Goal: Information Seeking & Learning: Find specific page/section

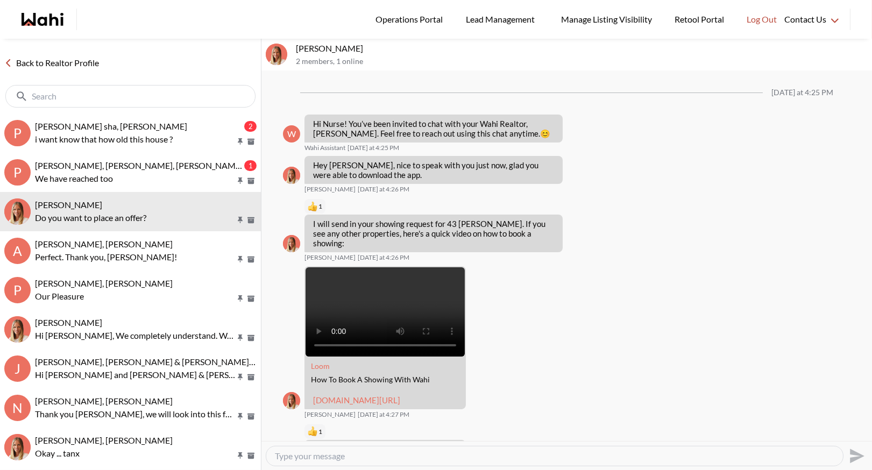
scroll to position [1778, 0]
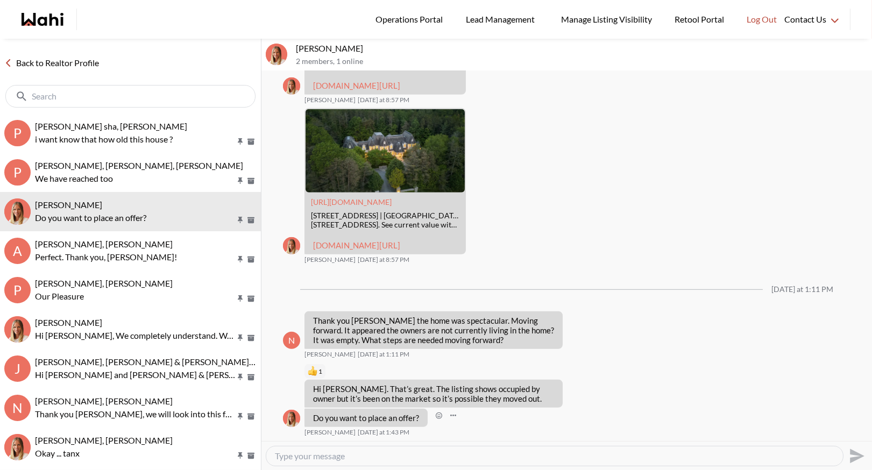
scroll to position [1778, 0]
click at [45, 60] on link "Back to Realtor Profile" at bounding box center [51, 63] width 103 height 14
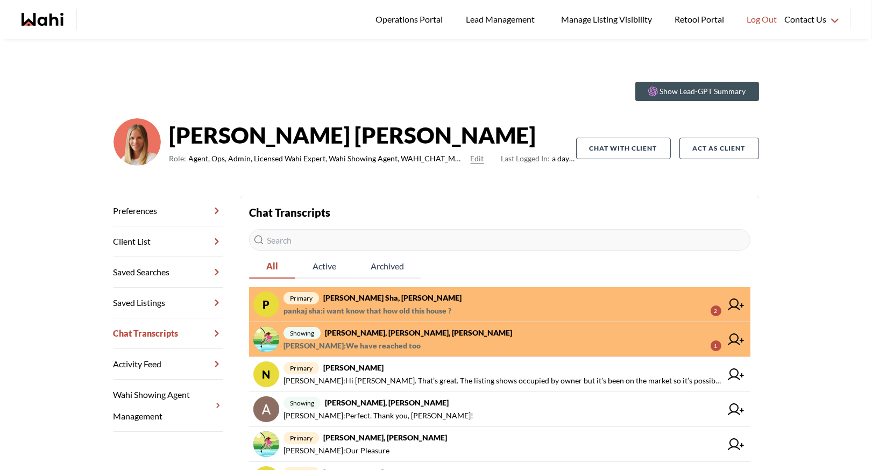
click at [441, 299] on span "primary pankaj sha, Michelle" at bounding box center [502, 298] width 438 height 13
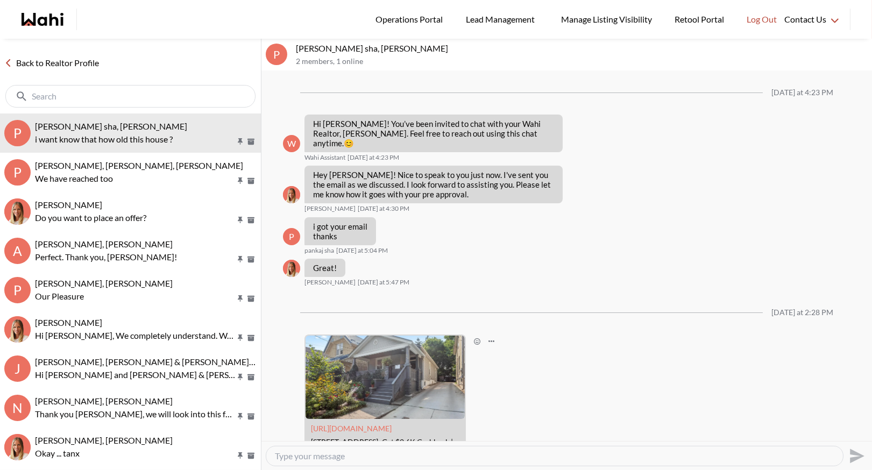
scroll to position [132, 0]
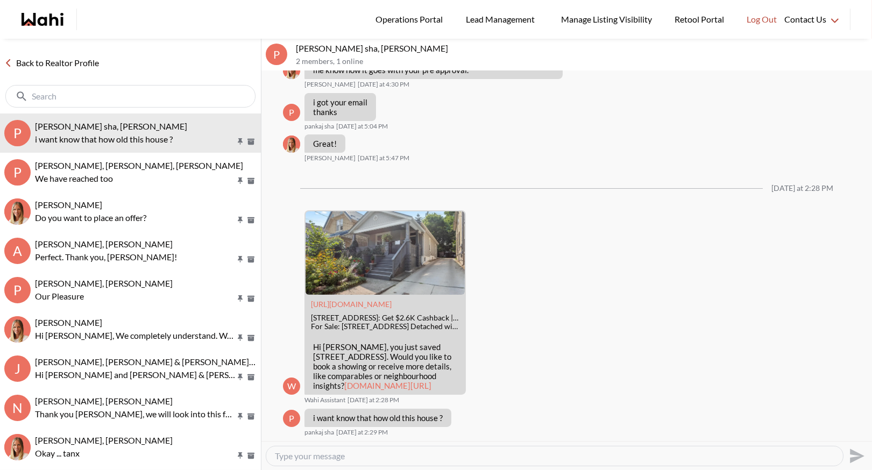
click at [313, 457] on textarea "Type your message" at bounding box center [554, 456] width 559 height 11
type textarea "It was built in 1893"
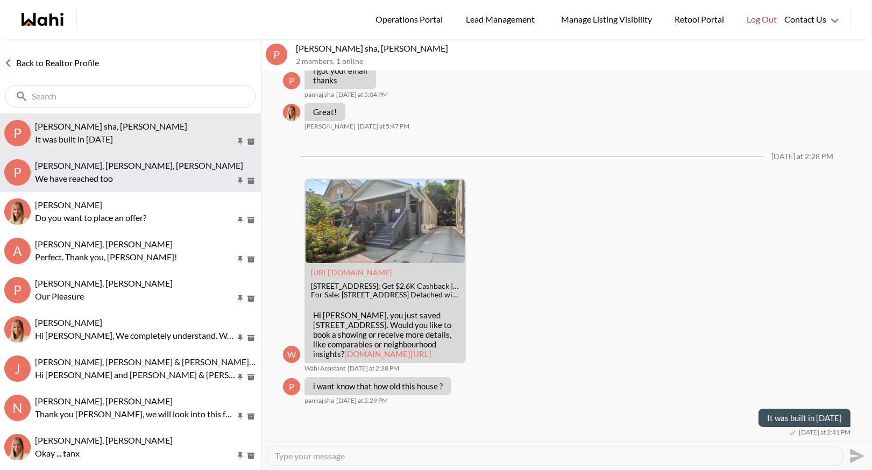
click at [111, 169] on span "Pallawi Kalyan, Nitin Kumar, Duane, Michelle" at bounding box center [139, 165] width 208 height 10
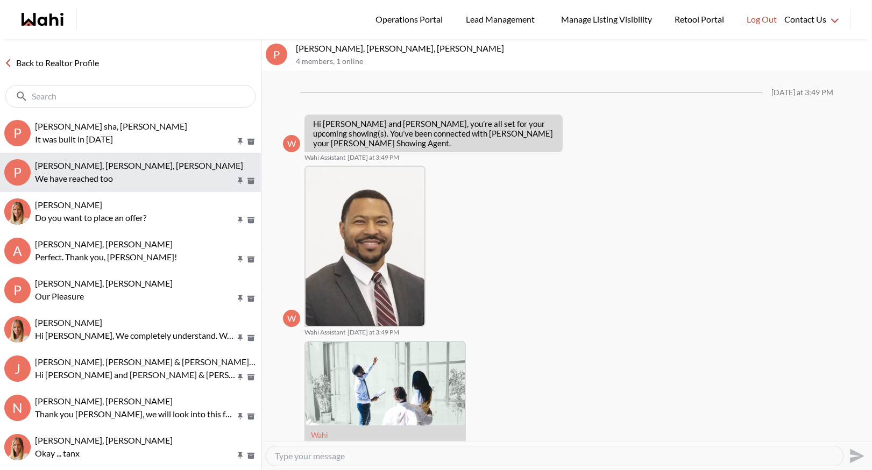
scroll to position [335, 0]
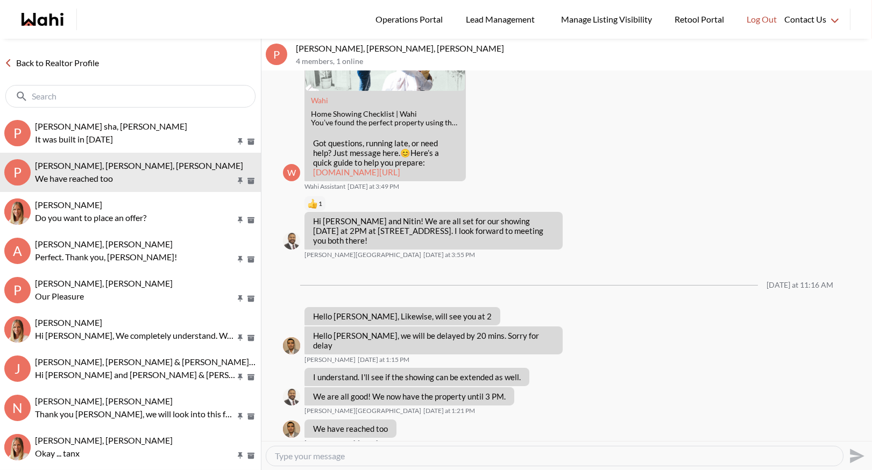
click at [58, 63] on link "Back to Realtor Profile" at bounding box center [51, 63] width 103 height 14
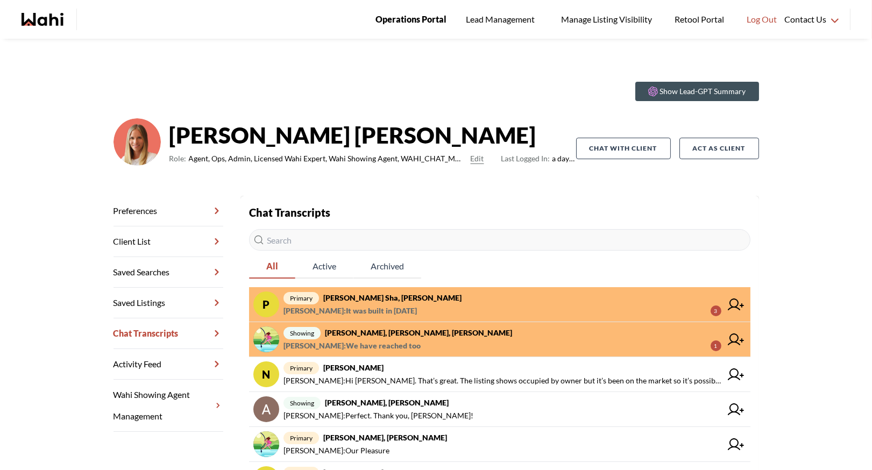
click at [419, 17] on span "Operations Portal" at bounding box center [410, 19] width 71 height 14
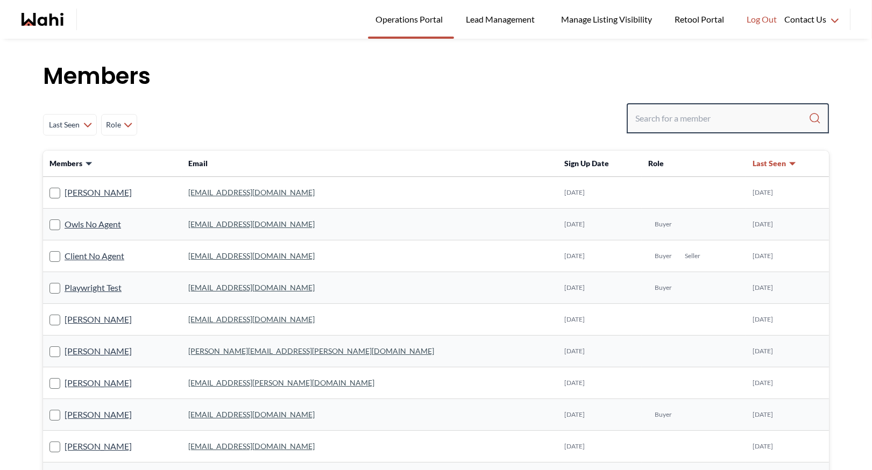
click at [667, 119] on input "Search input" at bounding box center [721, 118] width 173 height 19
click at [694, 117] on input "Search input" at bounding box center [721, 118] width 173 height 19
type input "michelle"
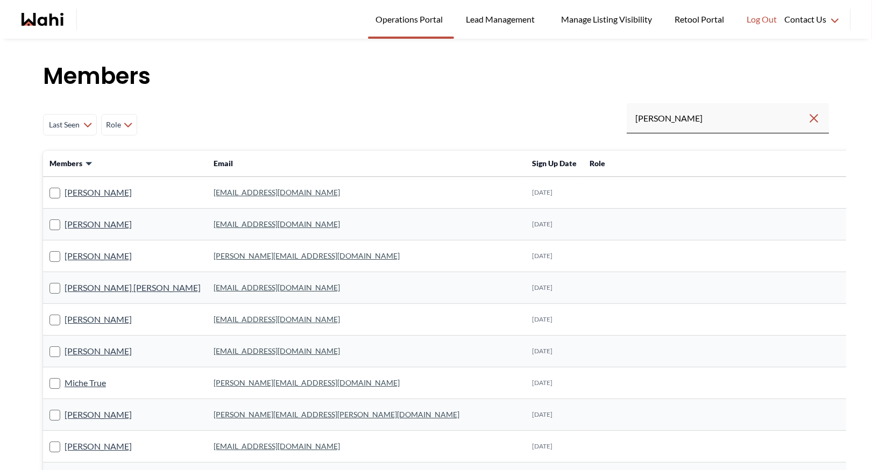
click at [214, 191] on link "michellelucifora1983@gmail.com" at bounding box center [277, 192] width 126 height 9
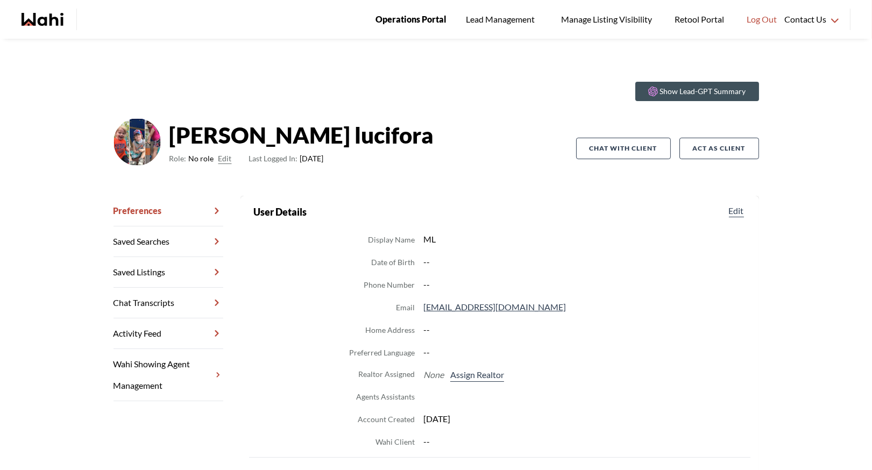
click at [387, 22] on span "Operations Portal" at bounding box center [410, 19] width 71 height 14
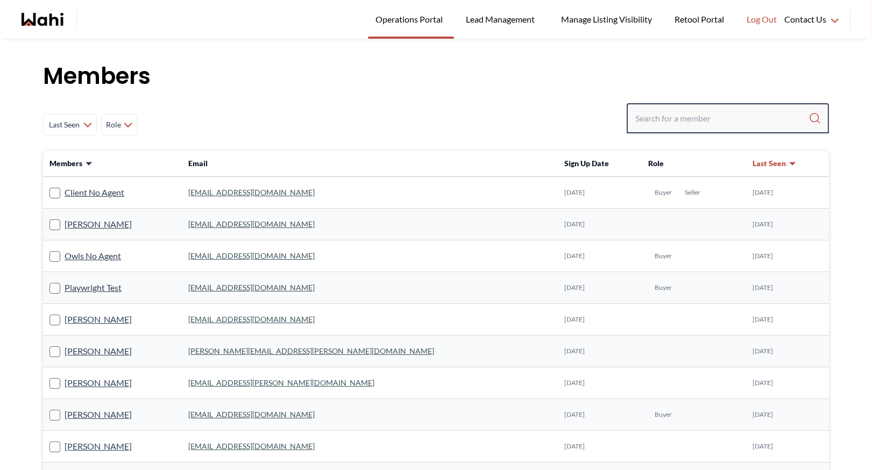
click at [666, 121] on input "Search input" at bounding box center [721, 118] width 173 height 19
type input "ryckman"
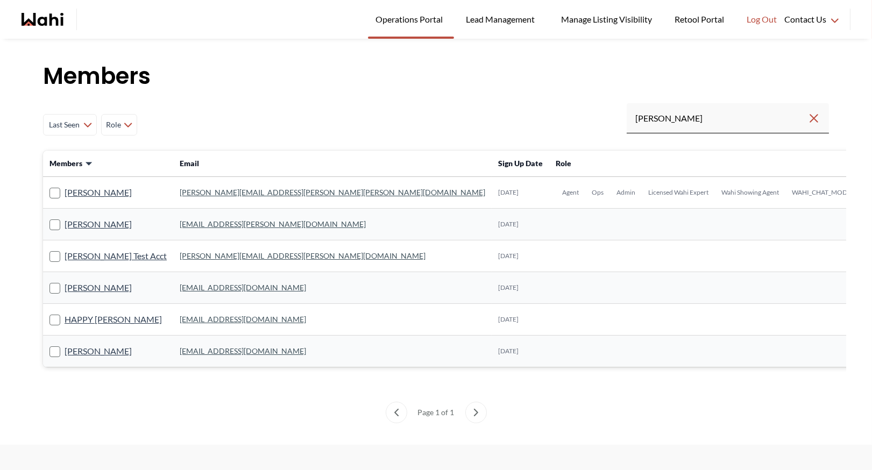
click at [204, 193] on link "[PERSON_NAME][EMAIL_ADDRESS][PERSON_NAME][PERSON_NAME][DOMAIN_NAME]" at bounding box center [333, 192] width 306 height 9
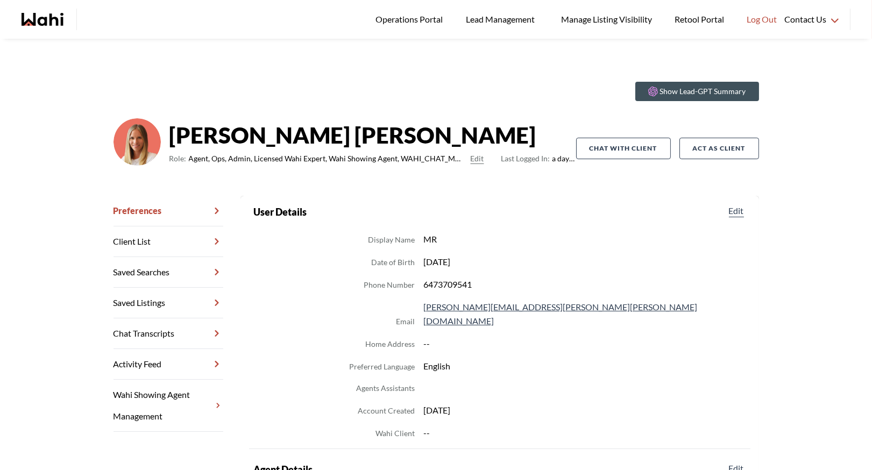
click at [150, 333] on link "Chat Transcripts" at bounding box center [168, 333] width 110 height 31
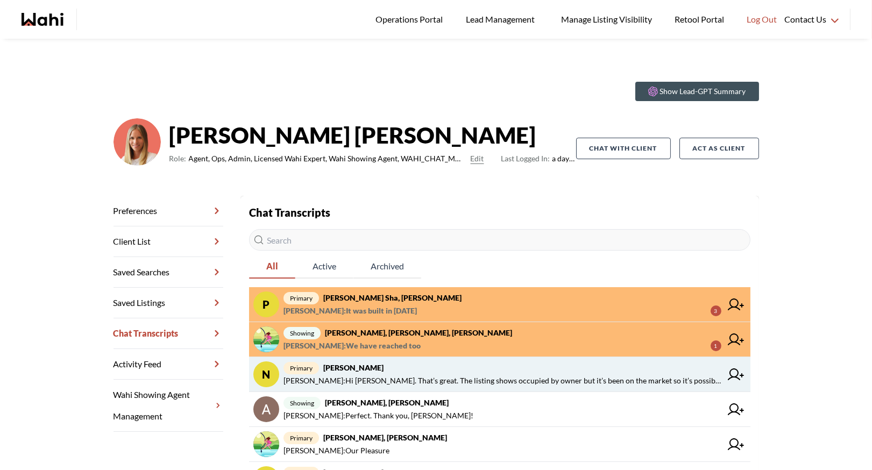
click at [347, 369] on strong "[PERSON_NAME]" at bounding box center [353, 367] width 60 height 9
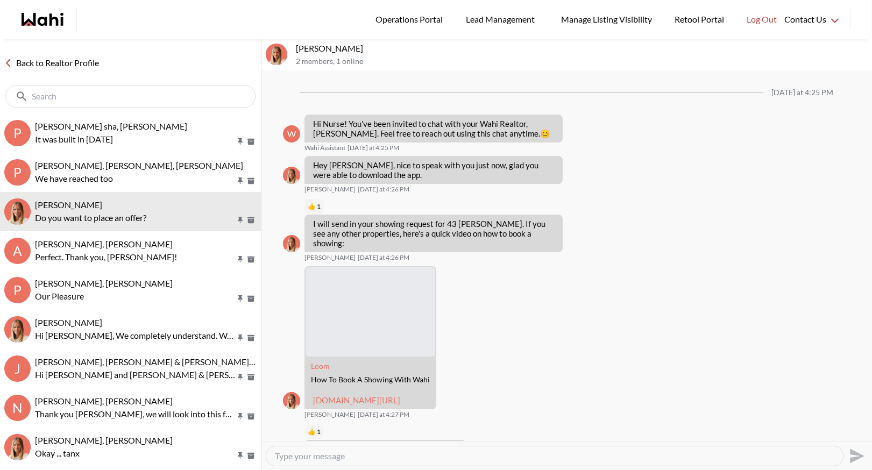
scroll to position [1778, 0]
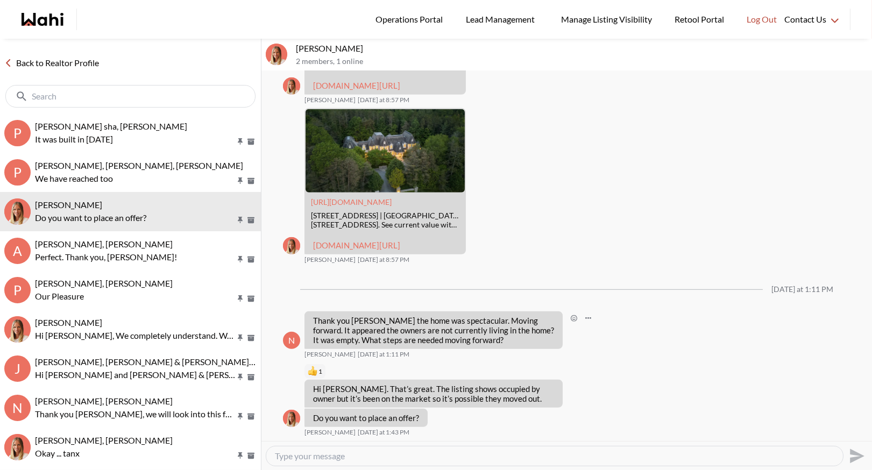
scroll to position [1778, 0]
drag, startPoint x: 313, startPoint y: 320, endPoint x: 522, endPoint y: 348, distance: 211.1
click at [523, 349] on div "Thank you Michelle the home was spectacular. Moving forward. It appeared the ow…" at bounding box center [433, 330] width 258 height 38
click at [522, 348] on div "Thank you Michelle the home was spectacular. Moving forward. It appeared the ow…" at bounding box center [433, 330] width 258 height 38
click at [64, 61] on link "Back to Realtor Profile" at bounding box center [51, 63] width 103 height 14
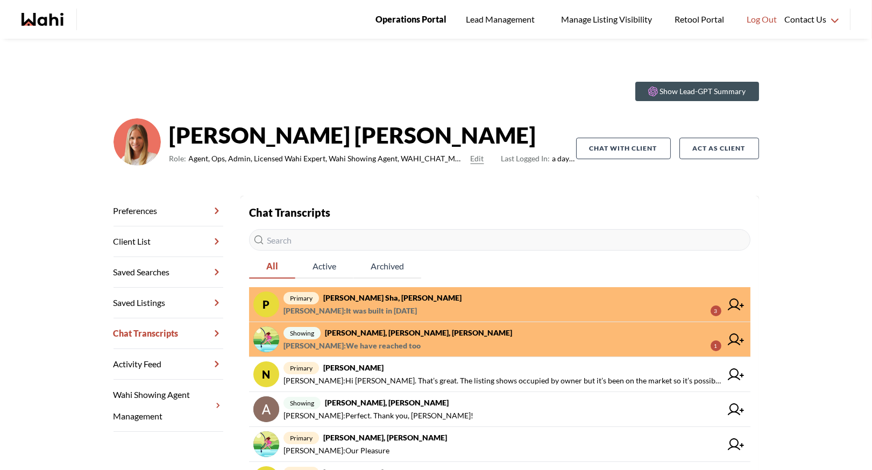
click at [402, 22] on span "Operations Portal" at bounding box center [410, 19] width 71 height 14
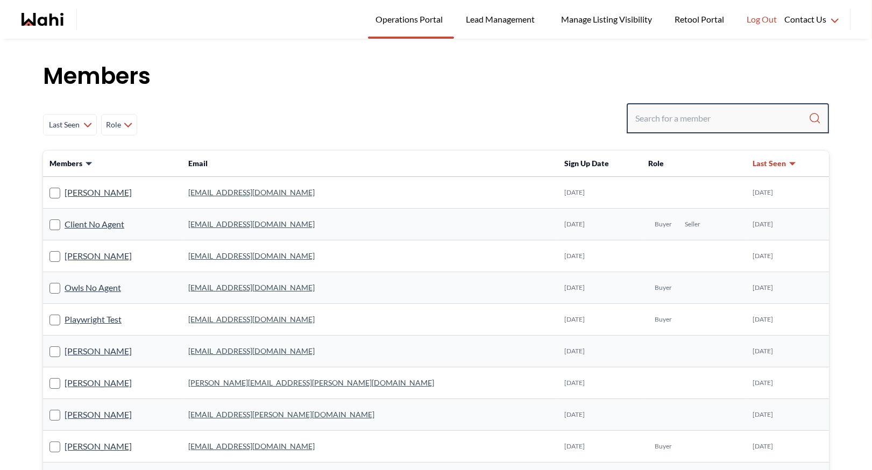
click at [662, 119] on input "Search input" at bounding box center [721, 118] width 173 height 19
type input "[PERSON_NAME]"
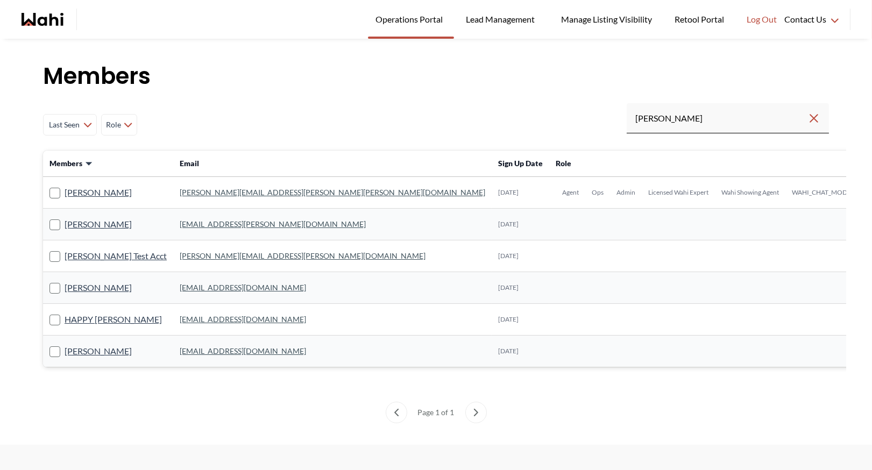
click at [195, 189] on link "[PERSON_NAME][EMAIL_ADDRESS][PERSON_NAME][PERSON_NAME][DOMAIN_NAME]" at bounding box center [333, 192] width 306 height 9
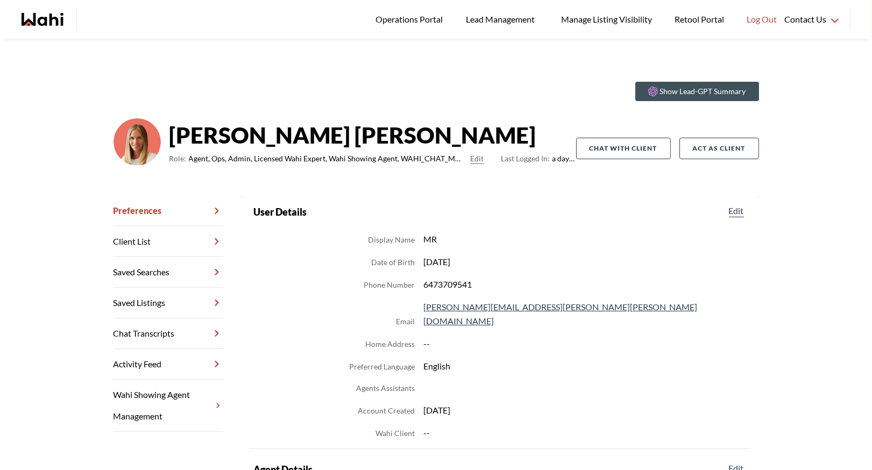
click at [170, 325] on link "Chat Transcripts" at bounding box center [168, 333] width 110 height 31
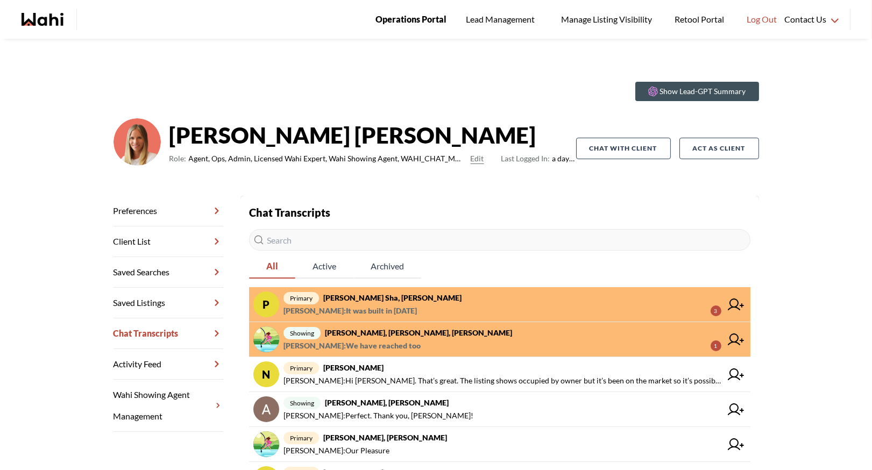
click at [411, 12] on span "Operations Portal" at bounding box center [410, 19] width 71 height 14
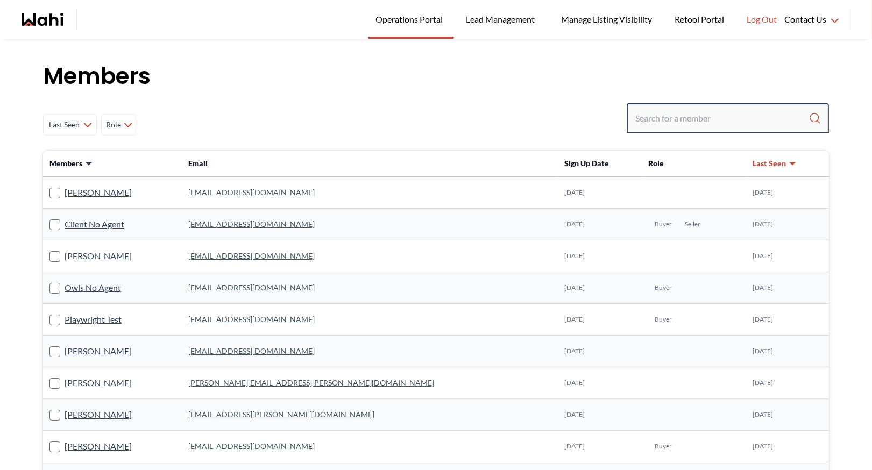
click at [638, 124] on input "Search input" at bounding box center [721, 118] width 173 height 19
type input "b"
type input "behnam"
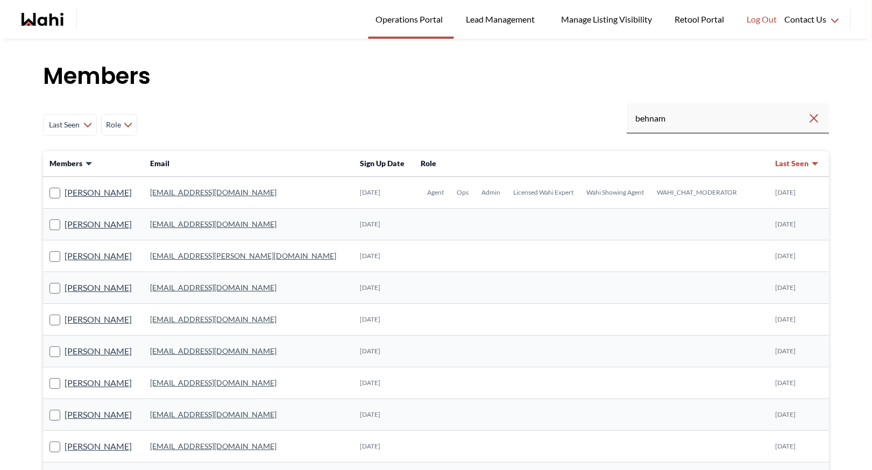
click at [210, 194] on link "[EMAIL_ADDRESS][DOMAIN_NAME]" at bounding box center [213, 192] width 126 height 9
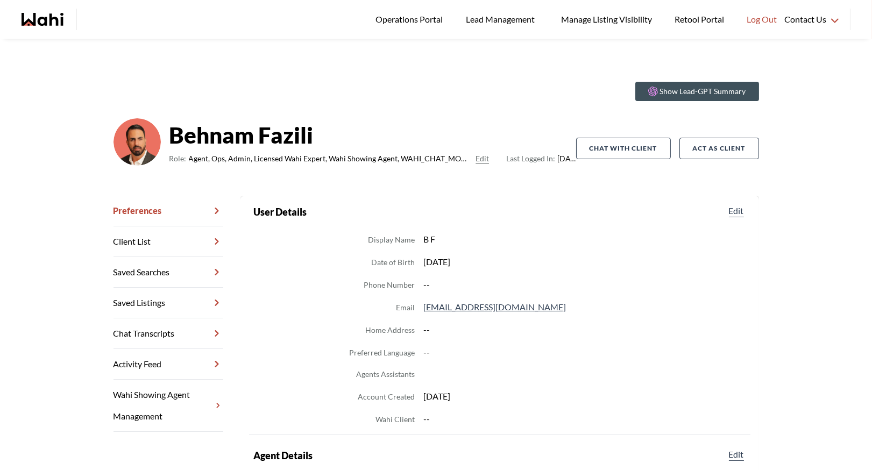
click at [168, 335] on link "Chat Transcripts" at bounding box center [168, 333] width 110 height 31
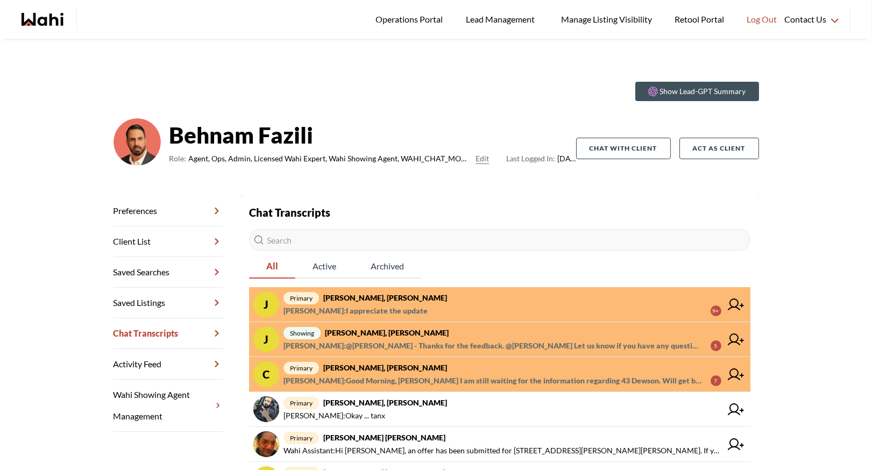
click at [435, 293] on span "primary Josh Hortaleza, Behnam" at bounding box center [502, 298] width 438 height 13
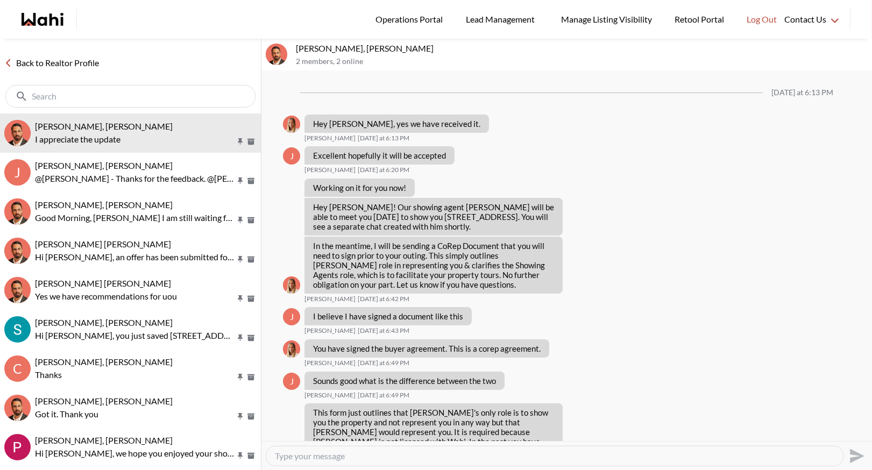
scroll to position [886, 0]
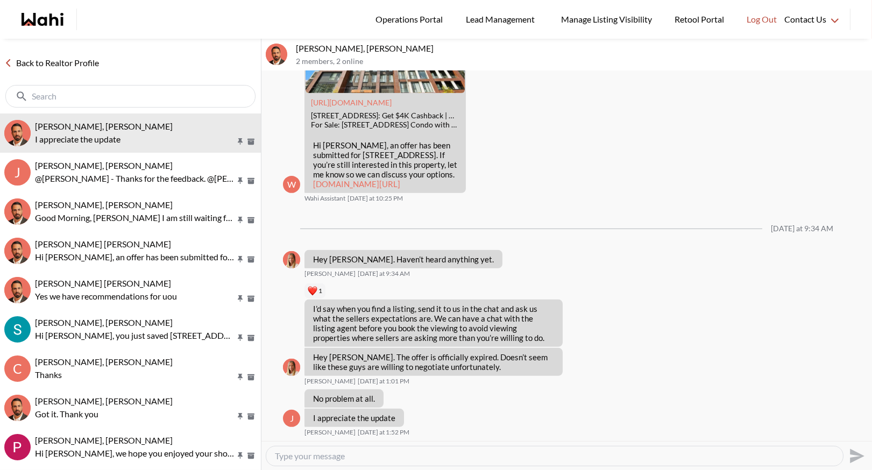
click at [58, 54] on div "Back to Realtor Profile" at bounding box center [130, 76] width 261 height 75
click at [55, 67] on link "Back to Realtor Profile" at bounding box center [51, 63] width 103 height 14
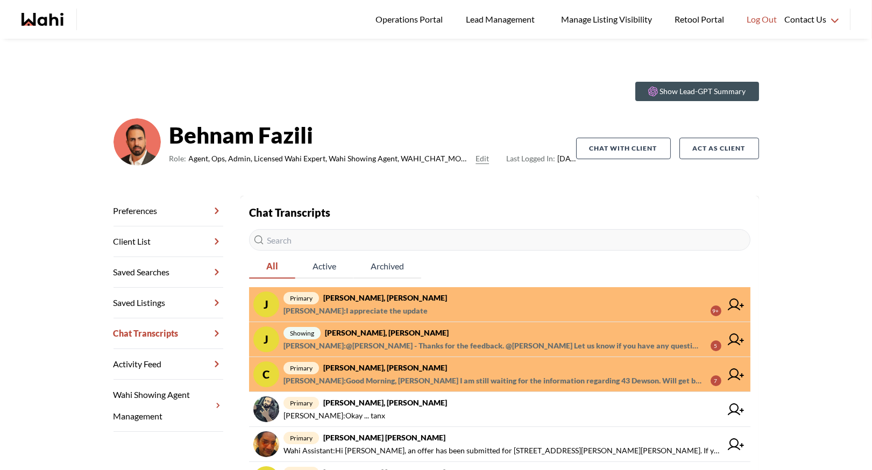
click at [340, 70] on div "Show Lead-GPT Summary Behnam Fazili Role: Agent, Ops, Admin, Licensed Wahi Expe…" at bounding box center [436, 393] width 872 height 709
click at [469, 304] on span "Josh Hortaleza : I appreciate the update 9+" at bounding box center [502, 310] width 438 height 13
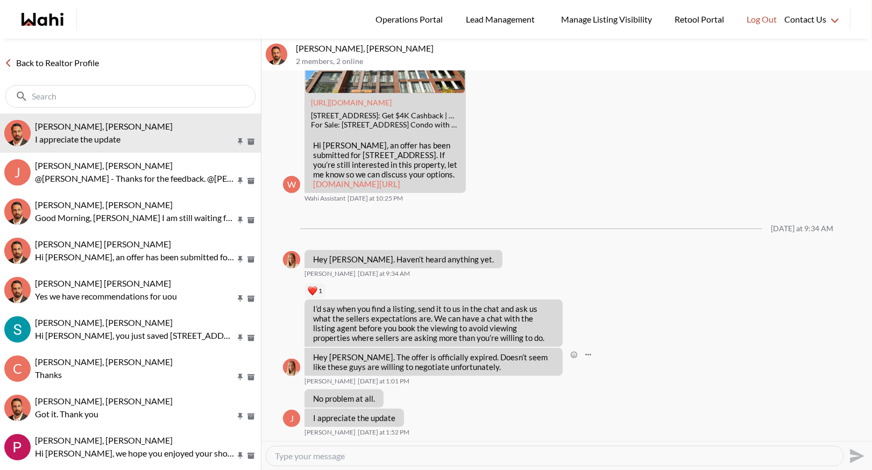
scroll to position [886, 0]
click at [68, 60] on link "Back to Realtor Profile" at bounding box center [51, 63] width 103 height 14
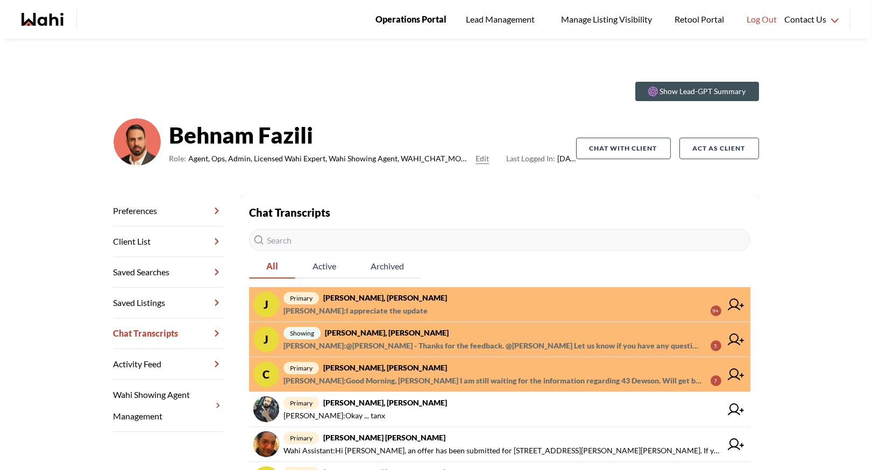
click at [397, 18] on span "Operations Portal" at bounding box center [410, 19] width 71 height 14
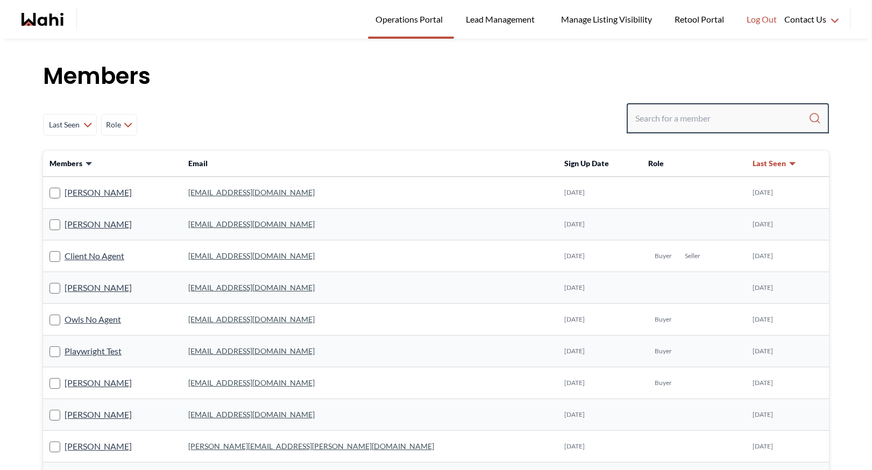
click at [689, 110] on input "Search input" at bounding box center [721, 118] width 173 height 19
type input "faraz"
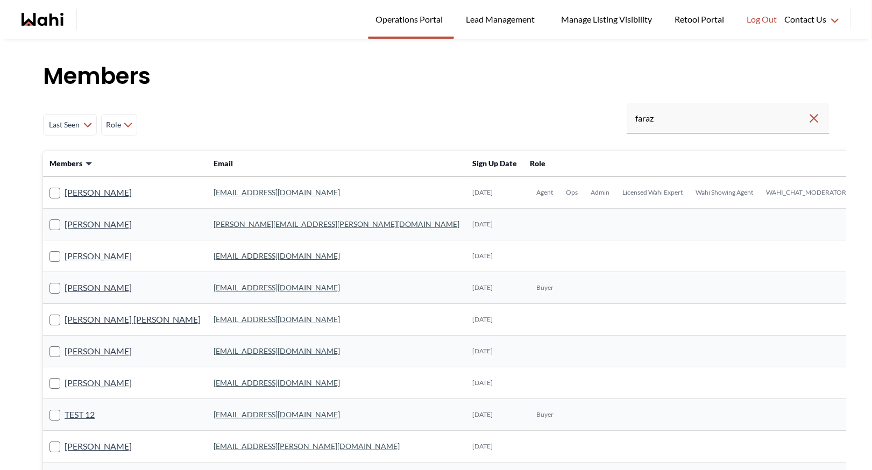
click at [214, 190] on link "[EMAIL_ADDRESS][DOMAIN_NAME]" at bounding box center [277, 192] width 126 height 9
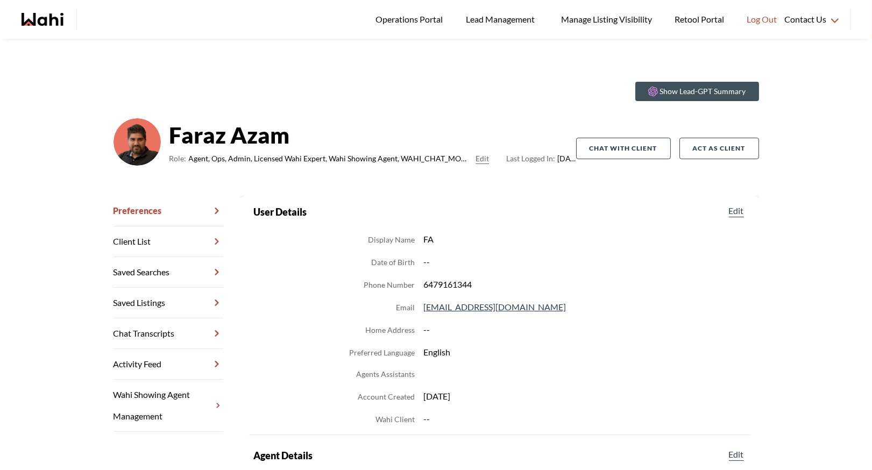
click at [159, 336] on link "Chat Transcripts" at bounding box center [168, 333] width 110 height 31
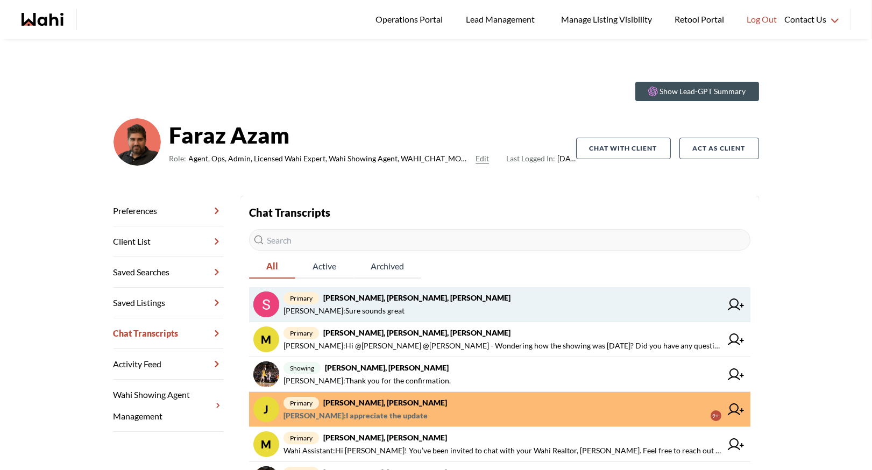
click at [496, 316] on span "[PERSON_NAME] : Sure sounds great" at bounding box center [502, 310] width 438 height 13
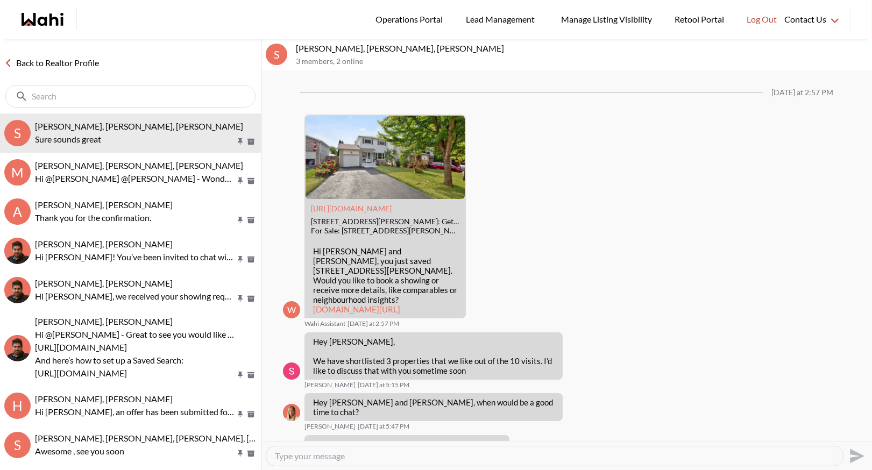
scroll to position [1073, 0]
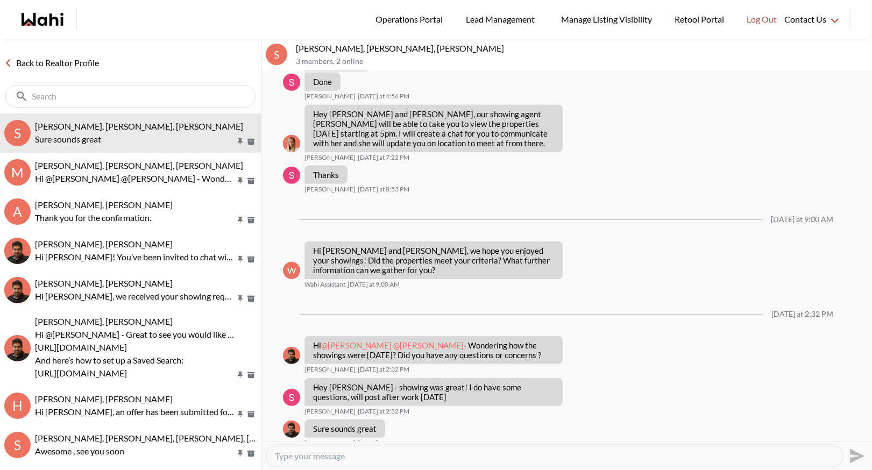
click at [49, 66] on link "Back to Realtor Profile" at bounding box center [51, 63] width 103 height 14
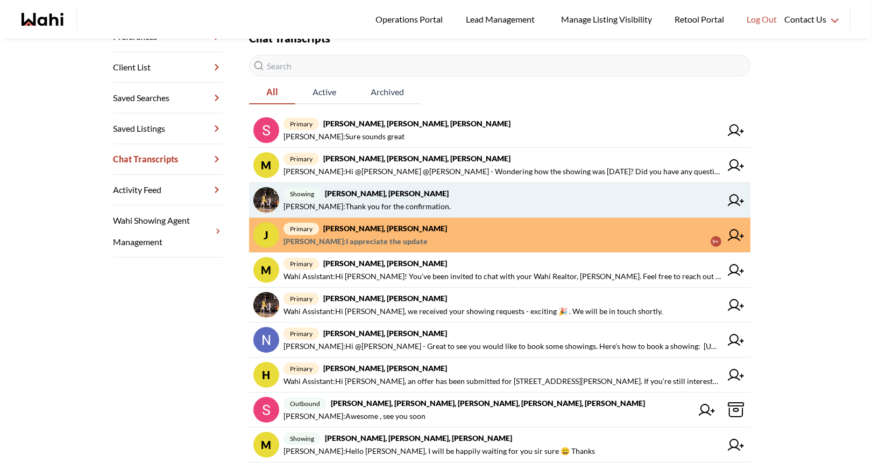
scroll to position [180, 0]
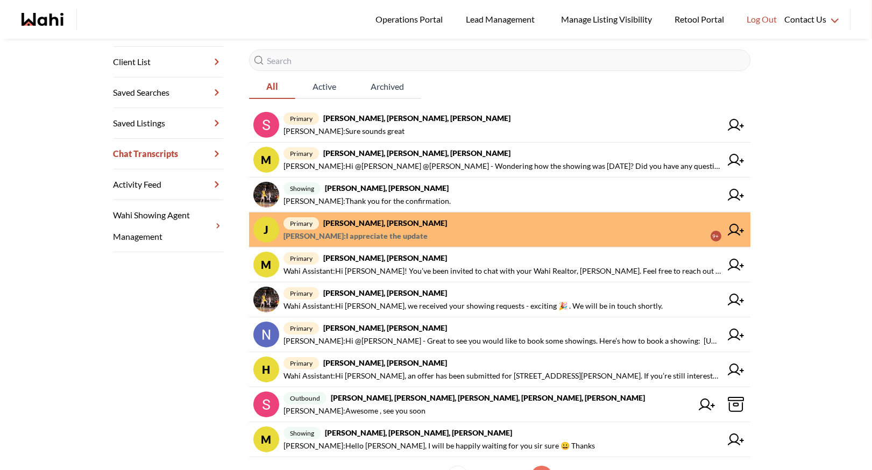
click at [420, 219] on span "primary Josh Hortaleza, Behnam" at bounding box center [502, 223] width 438 height 13
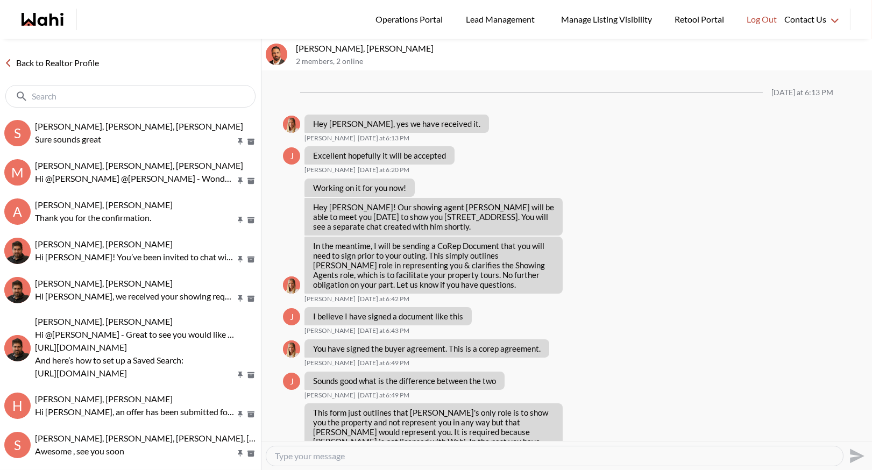
scroll to position [886, 0]
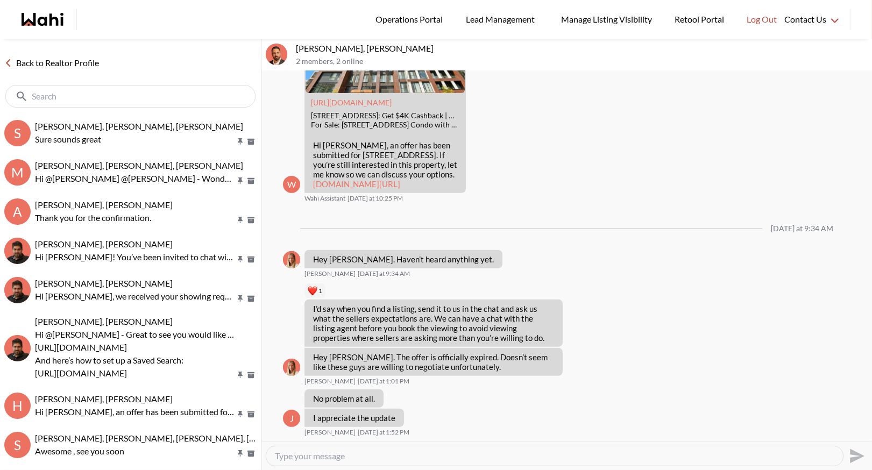
click at [48, 68] on link "Back to Realtor Profile" at bounding box center [51, 63] width 103 height 14
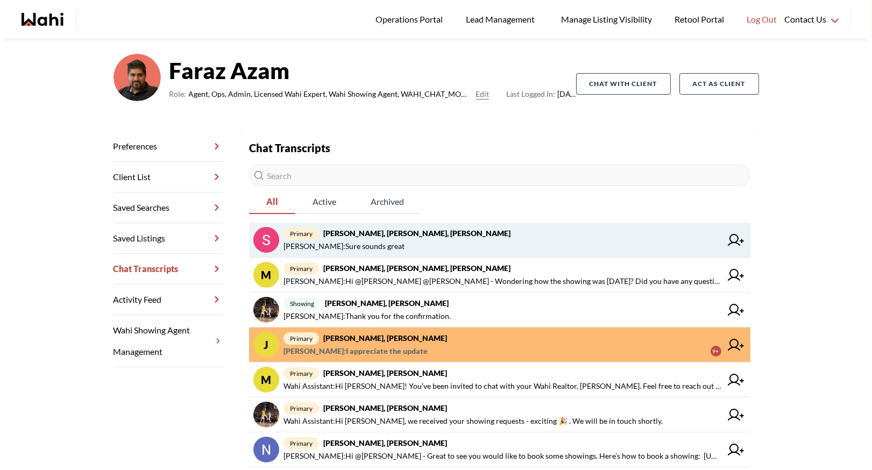
scroll to position [136, 0]
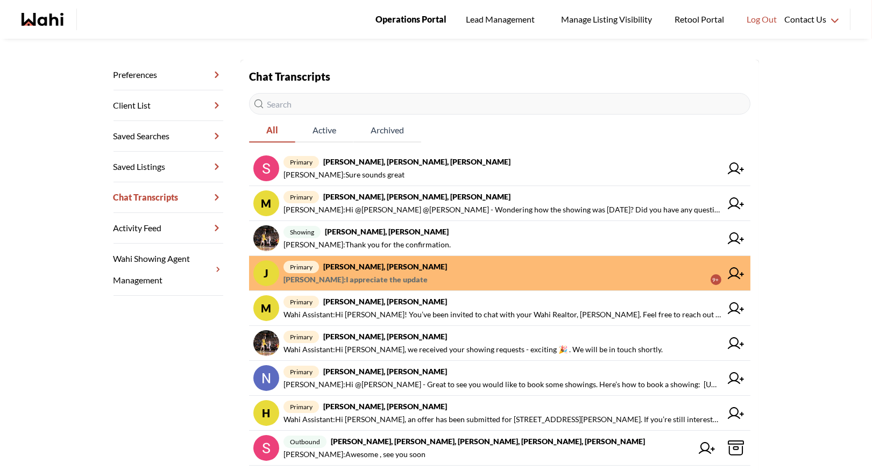
click at [410, 20] on span "Operations Portal" at bounding box center [410, 19] width 71 height 14
